Goal: Consume media (video, audio): Consume media (video, audio)

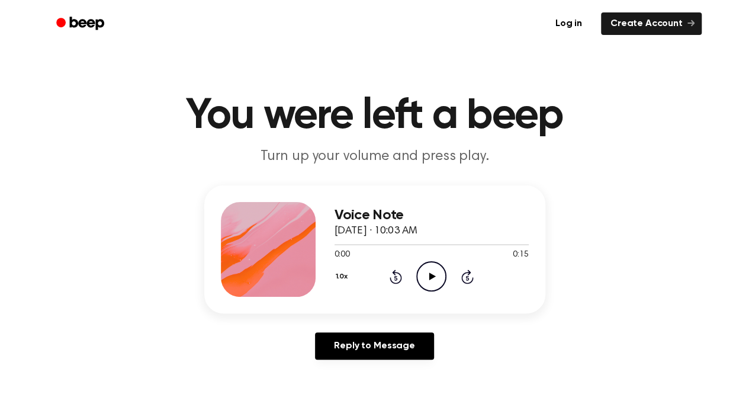
click at [427, 274] on icon "Play Audio" at bounding box center [431, 276] width 30 height 30
click at [475, 347] on div "Reply to Message" at bounding box center [374, 350] width 341 height 37
click at [429, 275] on icon at bounding box center [432, 276] width 7 height 8
click at [427, 274] on icon "Play Audio" at bounding box center [431, 276] width 30 height 30
click at [429, 276] on icon "Play Audio" at bounding box center [431, 276] width 30 height 30
